Goal: Information Seeking & Learning: Learn about a topic

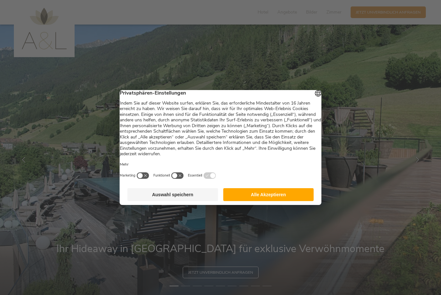
click at [296, 201] on button "Alle Akzeptieren" at bounding box center [268, 194] width 91 height 13
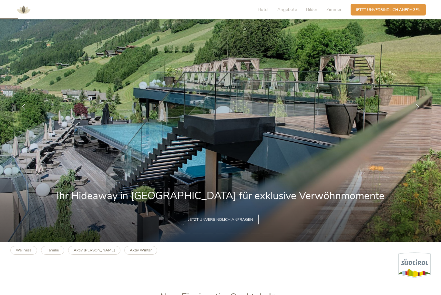
scroll to position [78, 0]
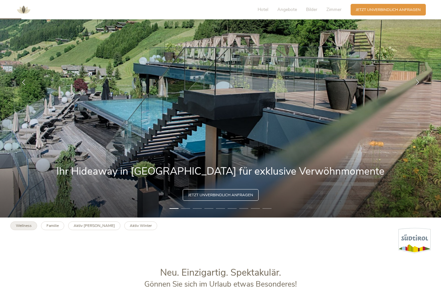
click at [28, 230] on link "Wellness" at bounding box center [23, 226] width 27 height 9
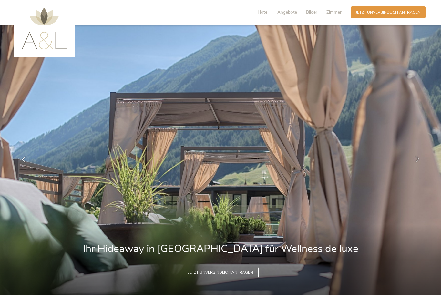
click at [417, 162] on icon at bounding box center [418, 159] width 6 height 6
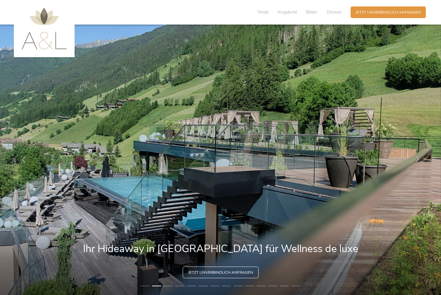
click at [418, 168] on div at bounding box center [418, 160] width 16 height 16
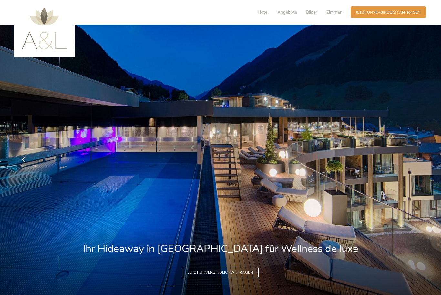
click at [419, 168] on div at bounding box center [418, 160] width 16 height 16
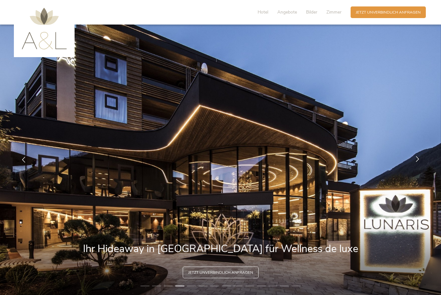
click at [419, 168] on div at bounding box center [418, 160] width 16 height 16
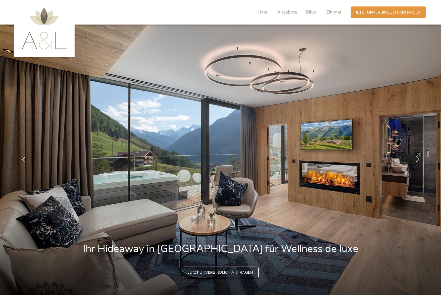
click at [415, 168] on div at bounding box center [418, 160] width 16 height 16
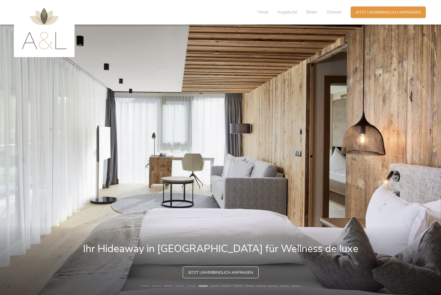
click at [416, 168] on div at bounding box center [418, 160] width 16 height 16
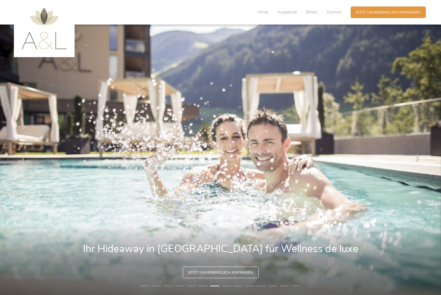
click at [417, 168] on div at bounding box center [418, 160] width 16 height 16
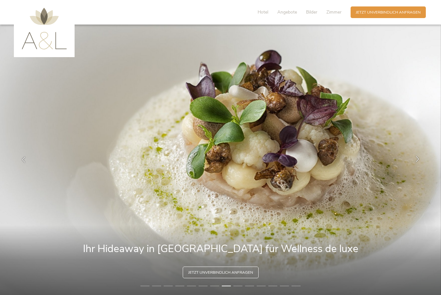
click at [418, 168] on div at bounding box center [418, 160] width 16 height 16
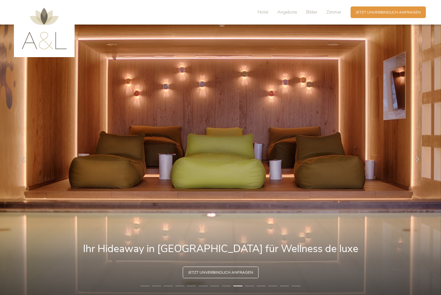
click at [418, 168] on div at bounding box center [418, 160] width 16 height 16
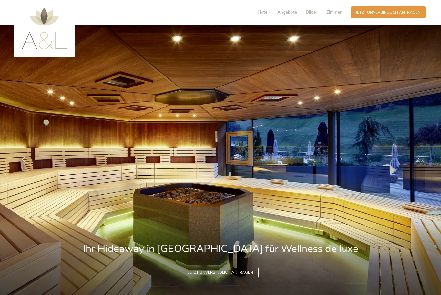
click at [418, 168] on div at bounding box center [418, 160] width 16 height 16
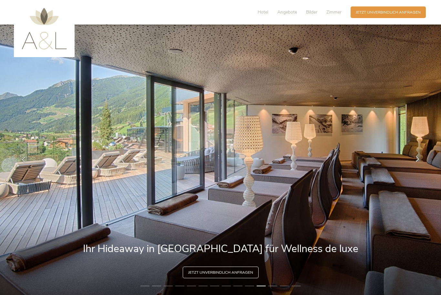
click at [419, 168] on div at bounding box center [418, 160] width 16 height 16
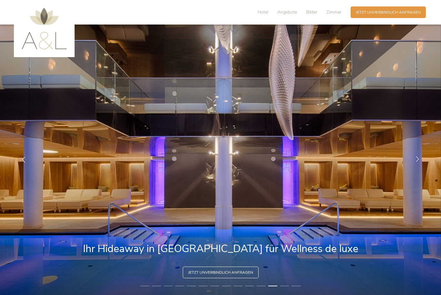
click at [420, 168] on div at bounding box center [418, 160] width 16 height 16
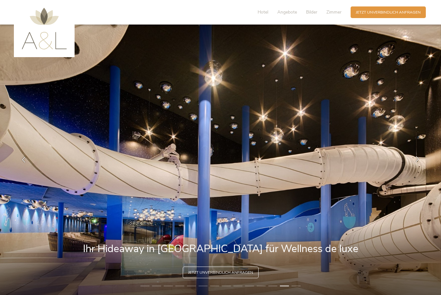
click at [419, 168] on div at bounding box center [418, 160] width 16 height 16
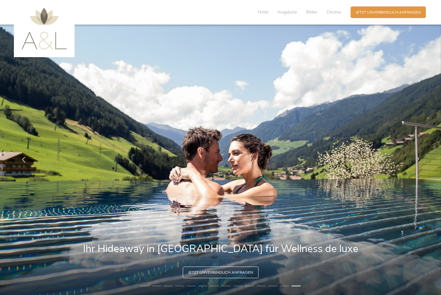
click at [419, 162] on icon at bounding box center [418, 159] width 6 height 6
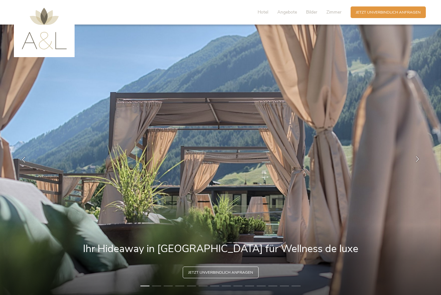
click at [420, 168] on div at bounding box center [418, 160] width 16 height 16
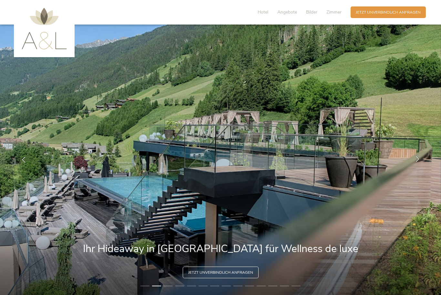
click at [420, 162] on icon at bounding box center [418, 159] width 6 height 6
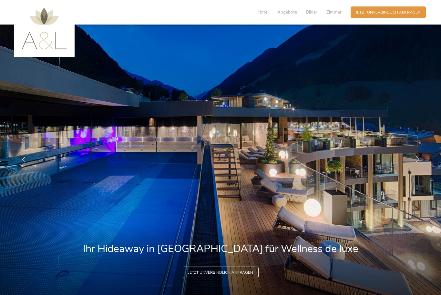
click at [418, 162] on icon at bounding box center [418, 159] width 6 height 6
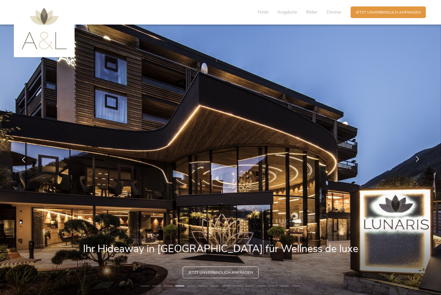
click at [419, 162] on icon at bounding box center [418, 159] width 6 height 6
